Goal: Manage account settings

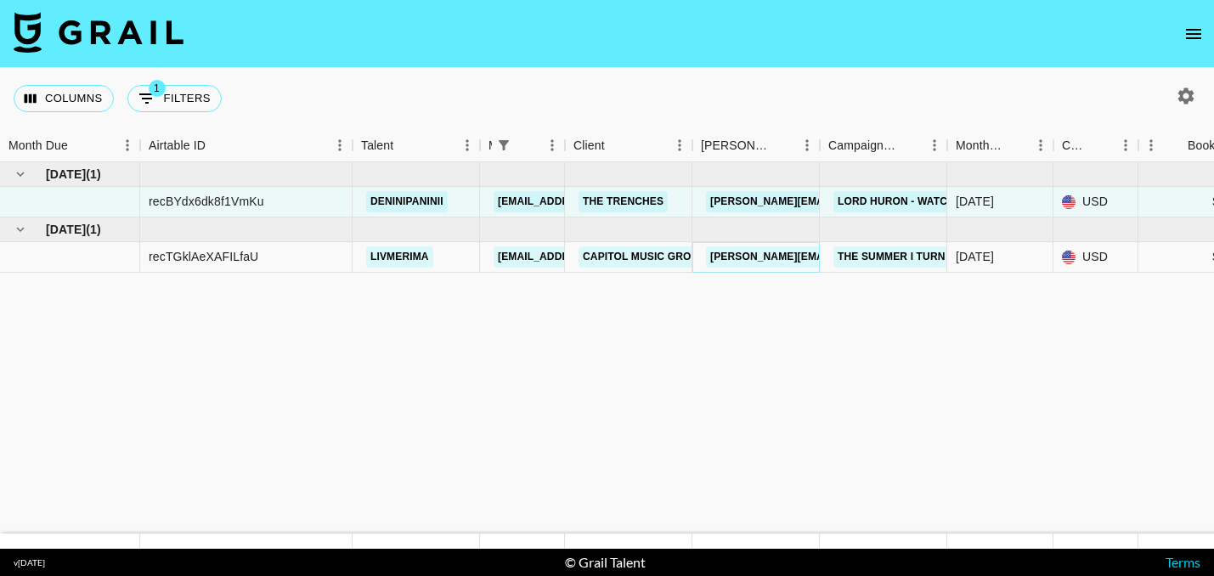
click at [773, 256] on link "[PERSON_NAME][EMAIL_ADDRESS][DOMAIN_NAME]" at bounding box center [844, 256] width 277 height 21
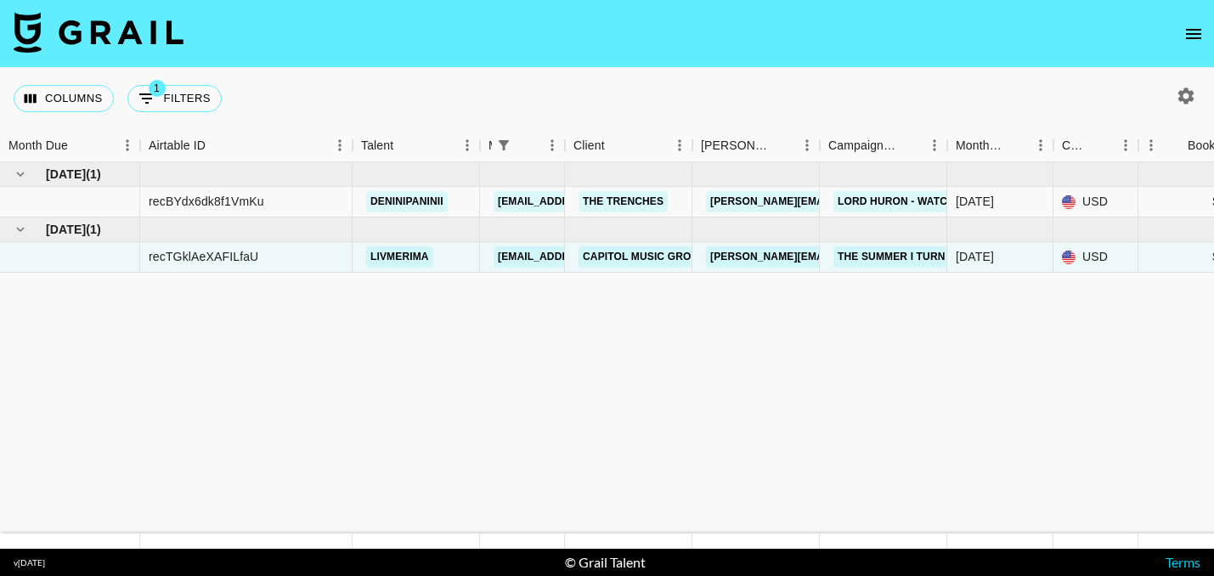
click at [668, 49] on nav at bounding box center [607, 34] width 1214 height 68
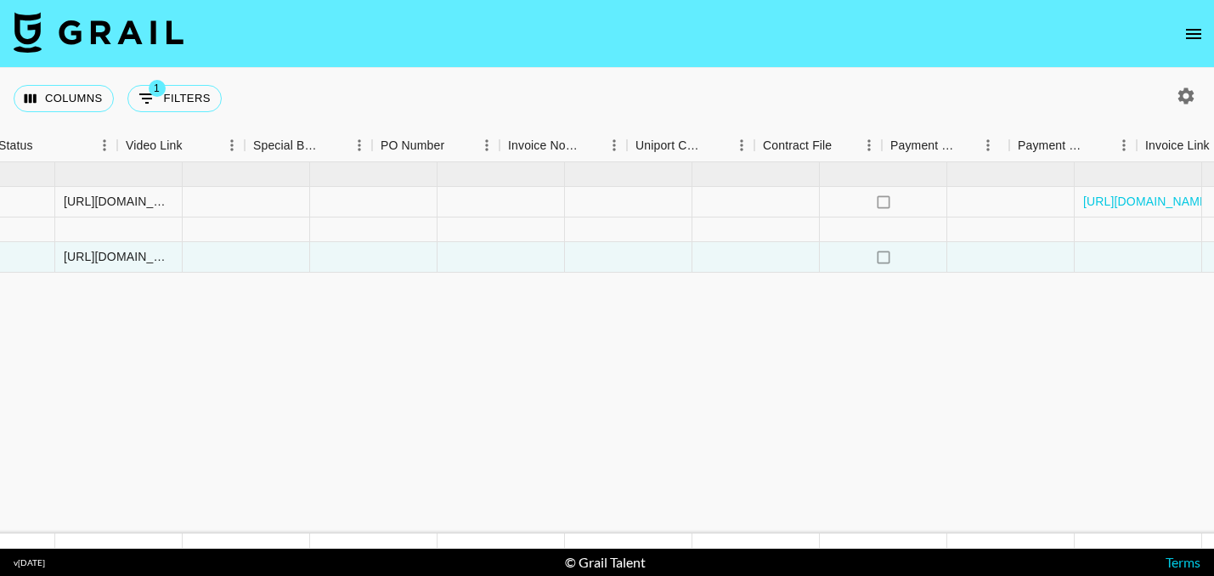
scroll to position [0, 1606]
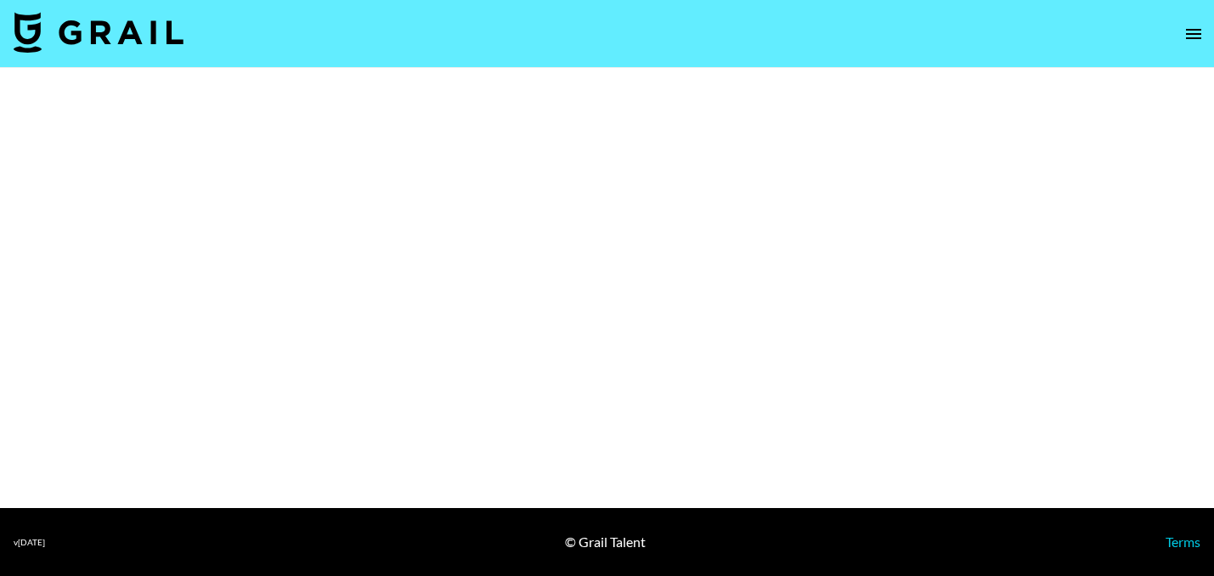
select select "Multi"
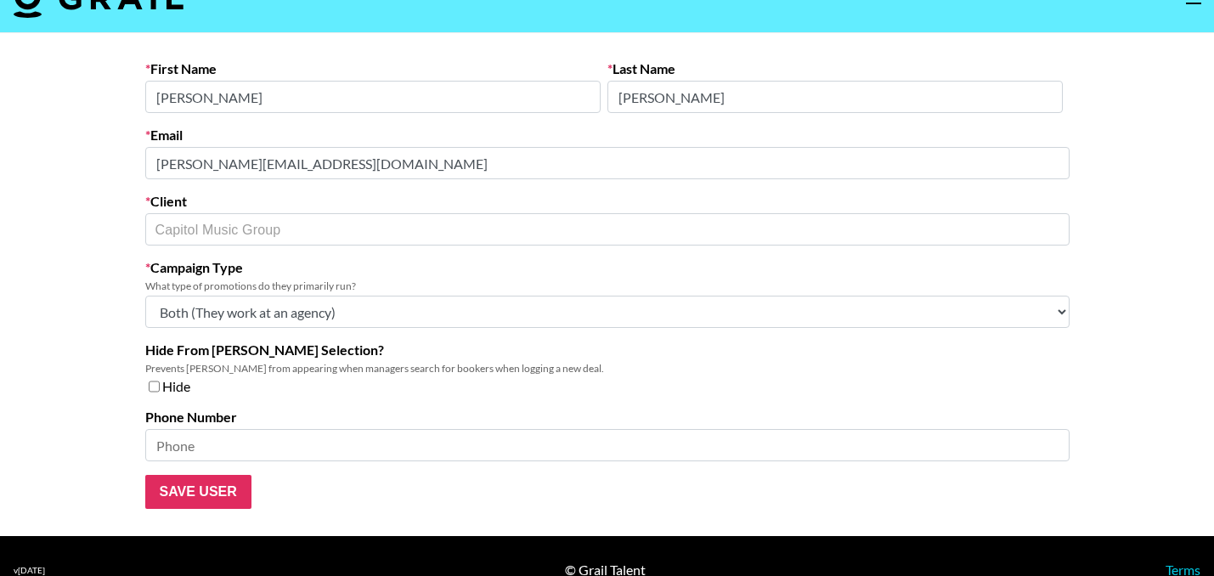
scroll to position [27, 0]
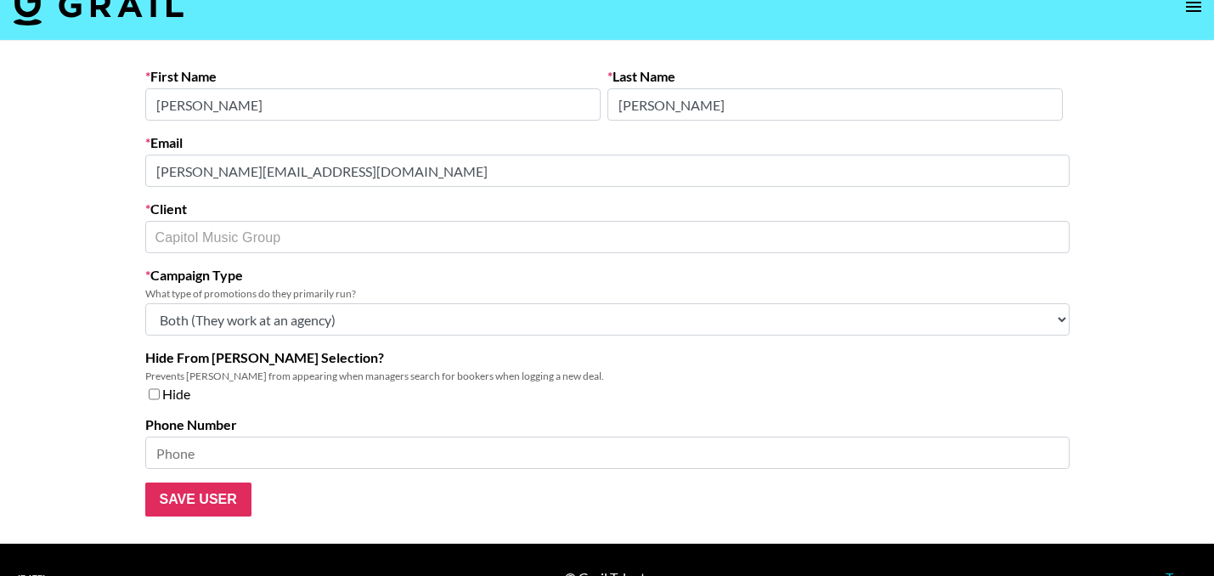
click at [665, 322] on select "Choose Type... Song Promos Brand Promos Both (They work at an agency)" at bounding box center [607, 319] width 924 height 32
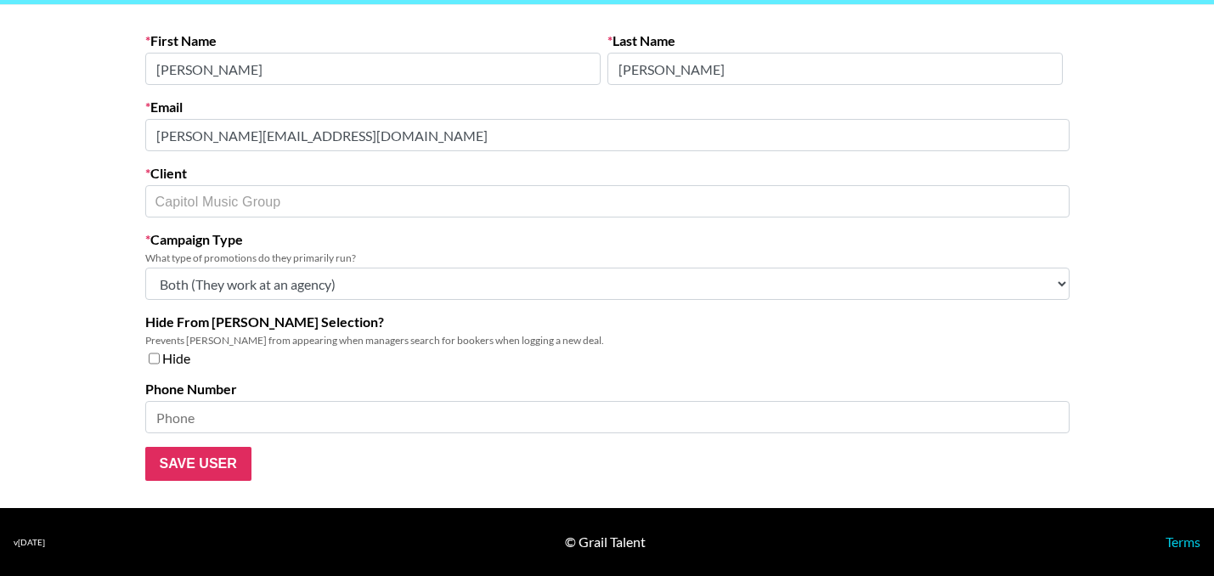
scroll to position [0, 0]
